Goal: Check status: Check status

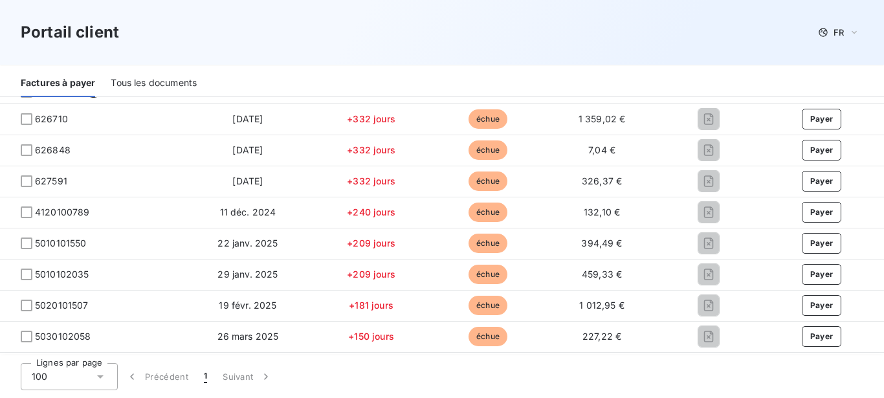
scroll to position [378, 0]
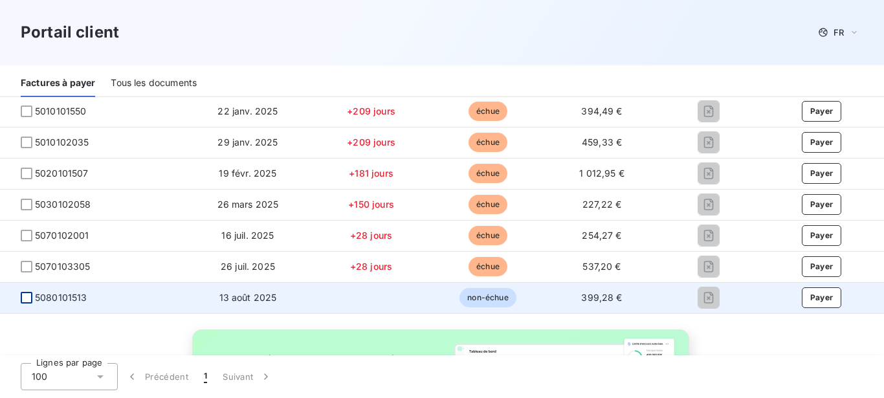
click at [29, 298] on div at bounding box center [27, 298] width 12 height 12
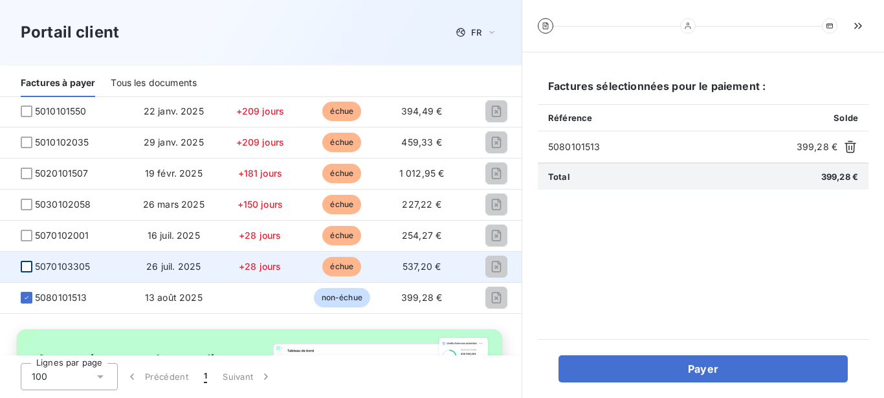
click at [28, 264] on div at bounding box center [27, 267] width 12 height 12
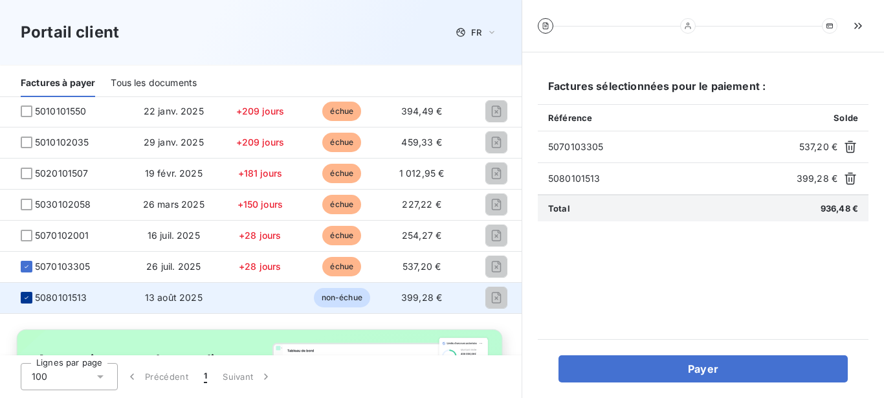
click at [25, 299] on icon at bounding box center [27, 298] width 8 height 8
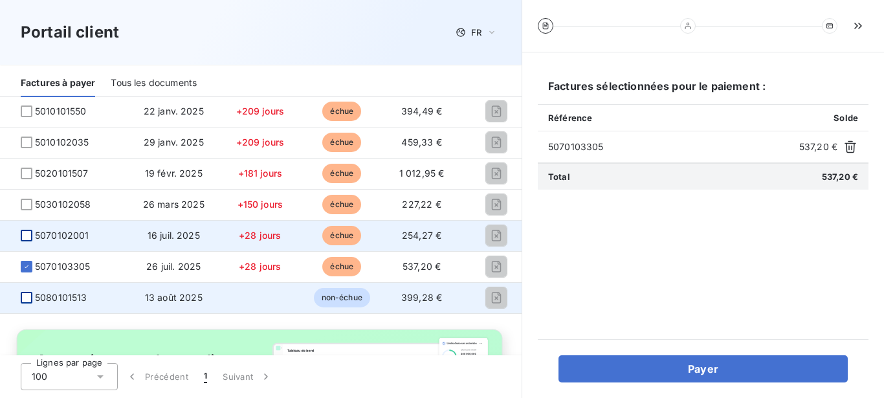
click at [28, 234] on div at bounding box center [27, 236] width 12 height 12
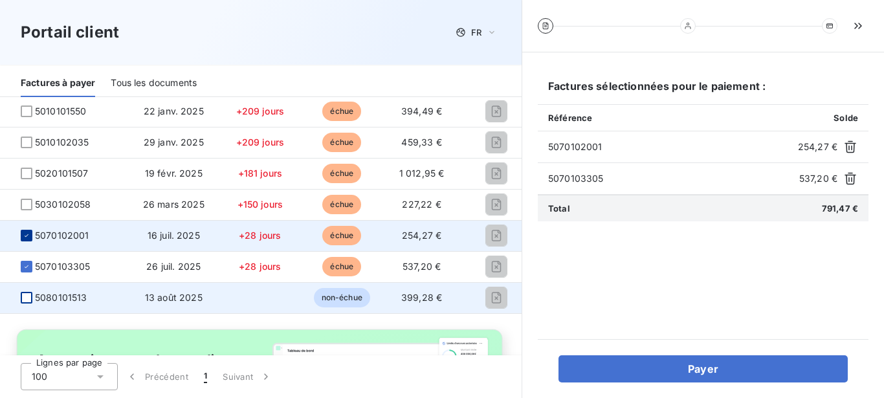
click at [26, 234] on icon at bounding box center [27, 236] width 8 height 8
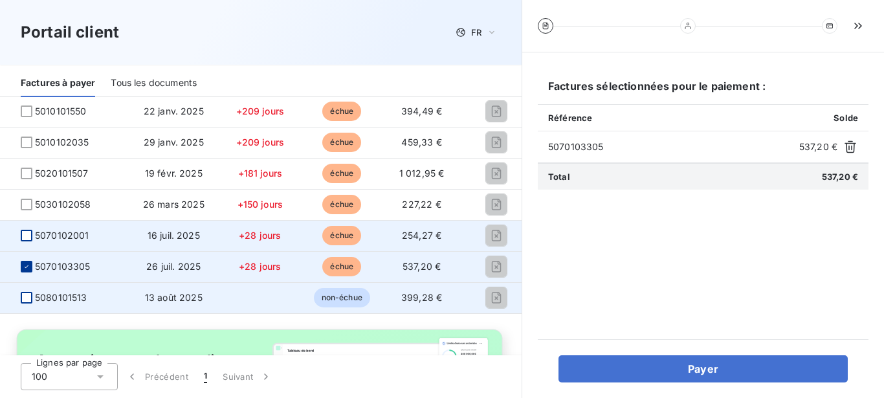
click at [28, 264] on icon at bounding box center [27, 267] width 8 height 8
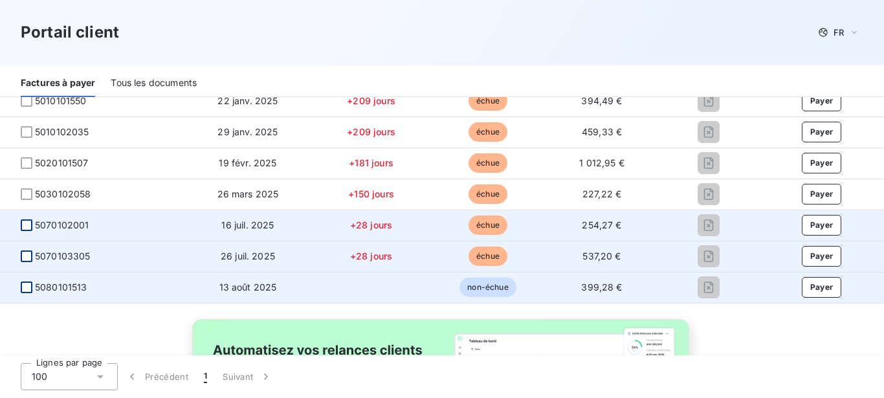
scroll to position [378, 0]
